Goal: Navigation & Orientation: Find specific page/section

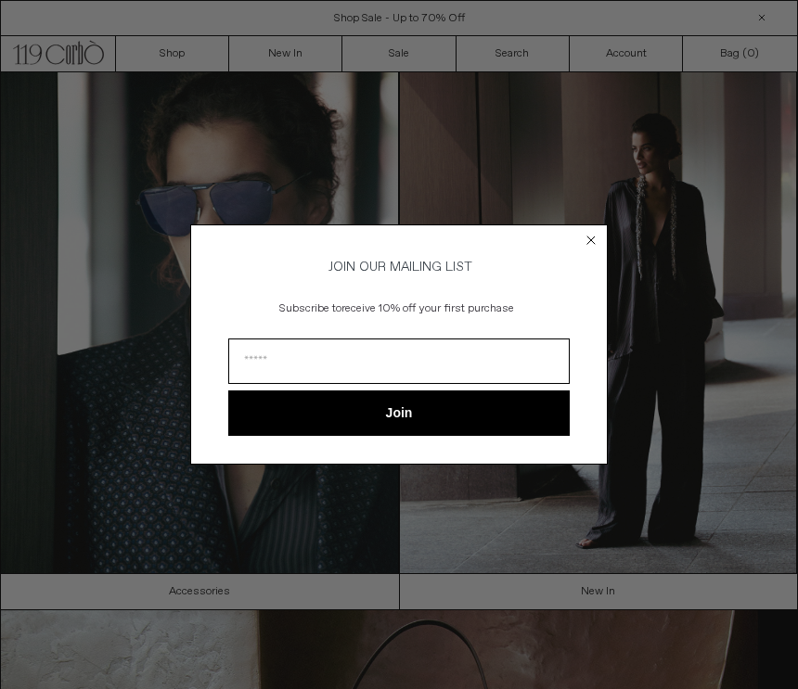
click at [593, 237] on circle "Close dialog" at bounding box center [592, 241] width 18 height 18
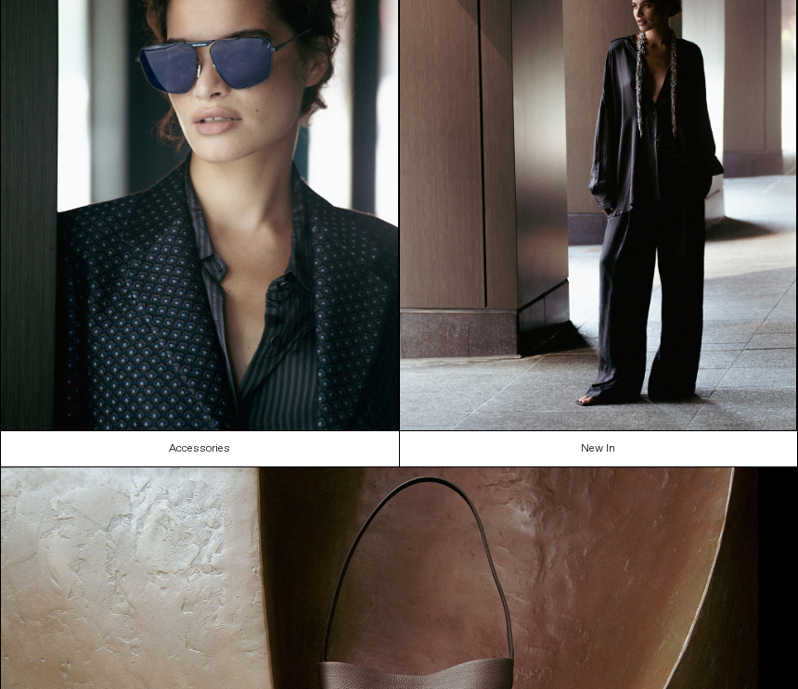
scroll to position [143, 0]
click at [608, 447] on link "New In" at bounding box center [599, 448] width 399 height 35
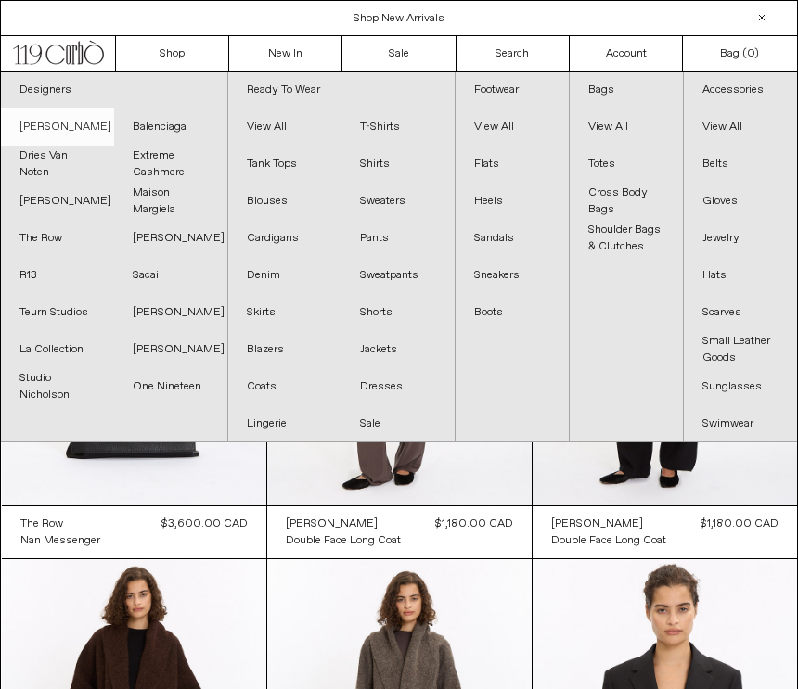
click at [91, 124] on link "[PERSON_NAME]" at bounding box center [57, 127] width 113 height 37
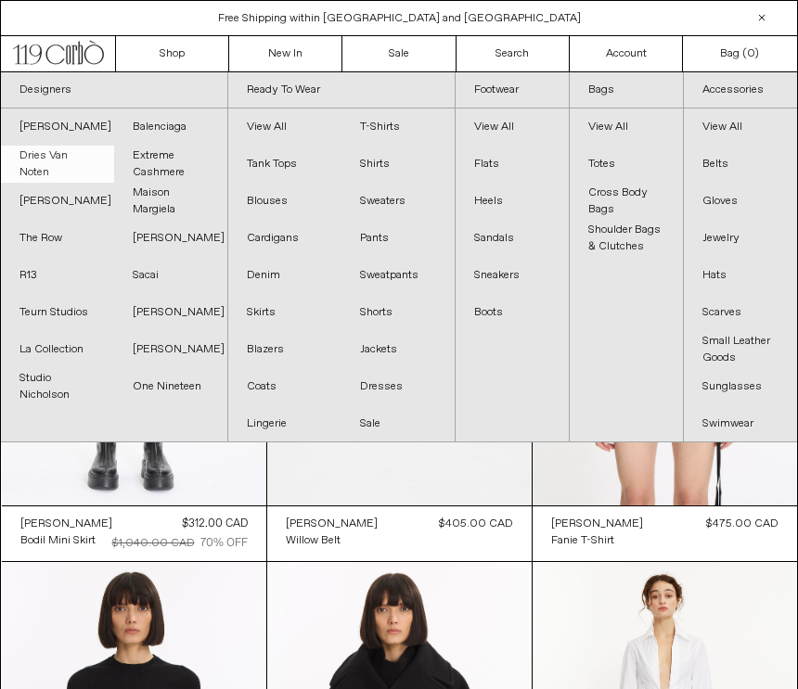
click at [54, 159] on link "Dries Van Noten" at bounding box center [57, 164] width 113 height 37
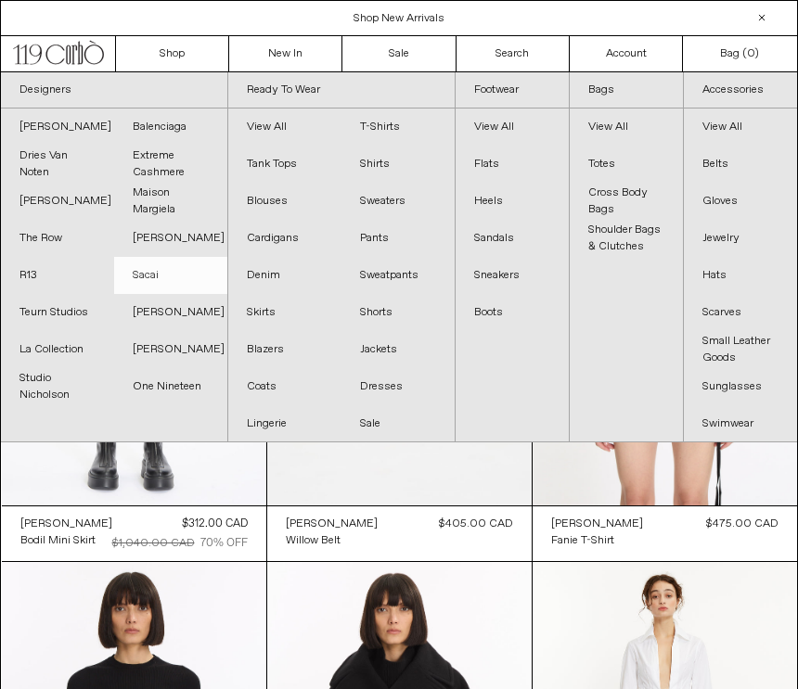
click at [155, 273] on link "Sacai" at bounding box center [170, 275] width 113 height 37
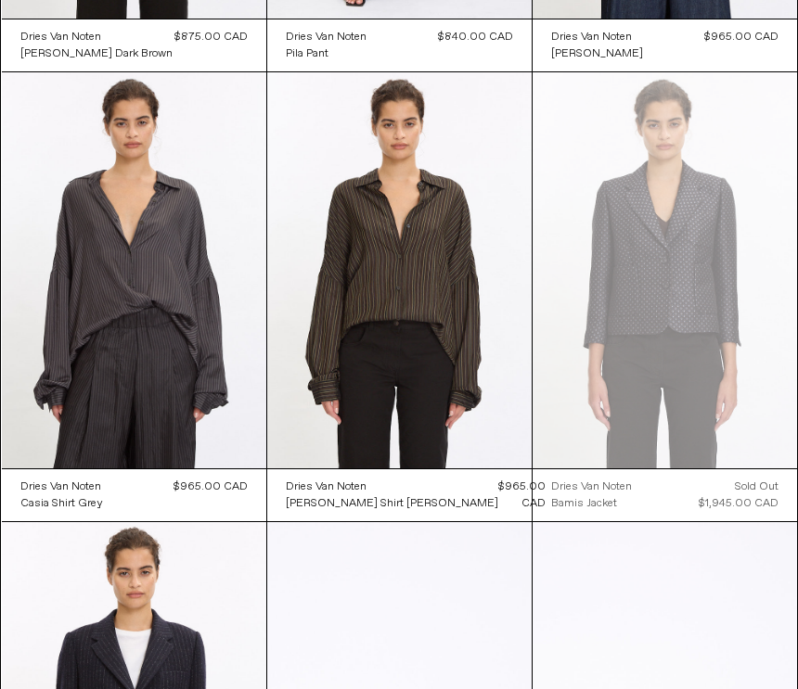
scroll to position [1376, 0]
